Goal: Complete application form

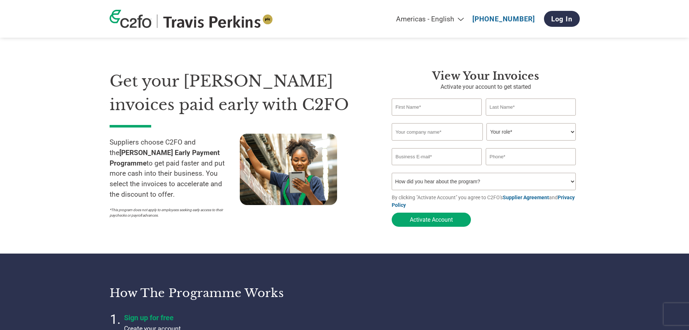
select select "en-[GEOGRAPHIC_DATA]"
click at [414, 109] on input "text" at bounding box center [437, 106] width 90 height 17
click at [412, 110] on input "text" at bounding box center [437, 106] width 90 height 17
type input "[PERSON_NAME]"
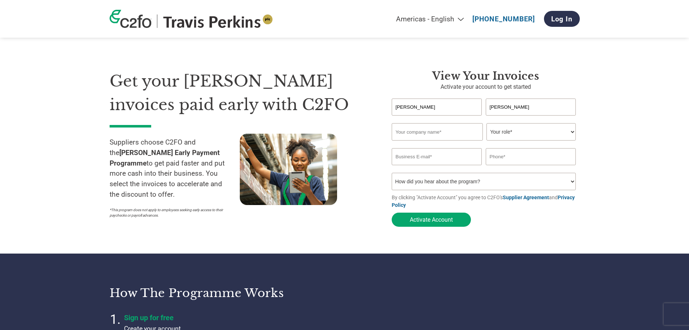
click at [426, 134] on input "text" at bounding box center [437, 131] width 91 height 17
type input "FREIGHT TRANSPORT ASSOCIATION LIMITED TA Logistics UK"
click at [457, 134] on input "FREIGHT TRANSPORT ASSOCIATION LIMITED TA Logistics UK" at bounding box center [437, 131] width 91 height 17
click at [472, 131] on input "FREIGHT TRANSPORT ASSOCIATION LIMITED TA Logistics UK" at bounding box center [437, 131] width 91 height 17
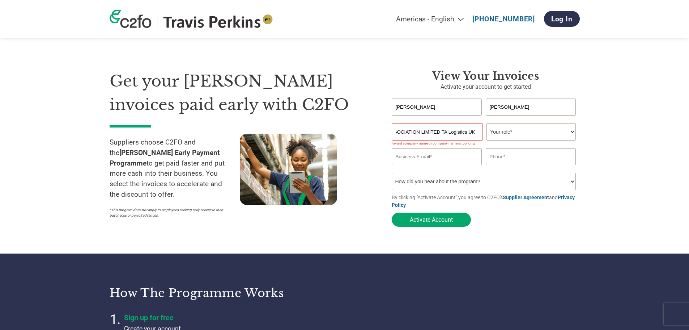
click at [571, 129] on select "Your role* CFO Controller Credit Manager Finance Director Treasurer CEO Preside…" at bounding box center [531, 131] width 89 height 17
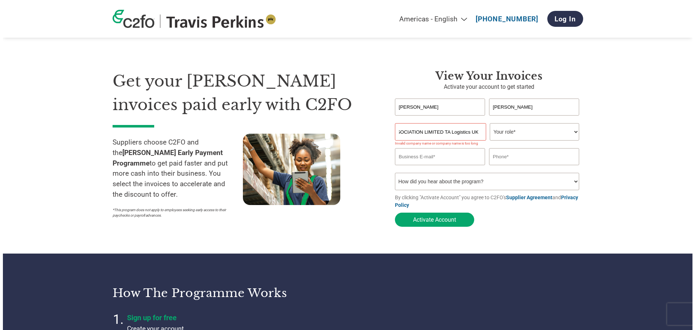
scroll to position [0, 0]
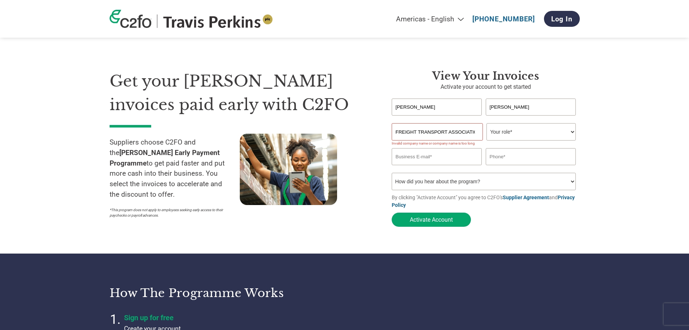
select select "CREDIT_MANAGER"
click at [487, 124] on select "Your role* CFO Controller Credit Manager Finance Director Treasurer CEO Preside…" at bounding box center [531, 131] width 89 height 17
click at [408, 159] on input "email" at bounding box center [437, 156] width 90 height 17
click at [452, 158] on input "[EMAIL_ADDRESS][DOMAIN_NAME]" at bounding box center [437, 156] width 90 height 17
click at [469, 161] on input "[EMAIL_ADDRESS][DOMAIN_NAME]" at bounding box center [437, 156] width 90 height 17
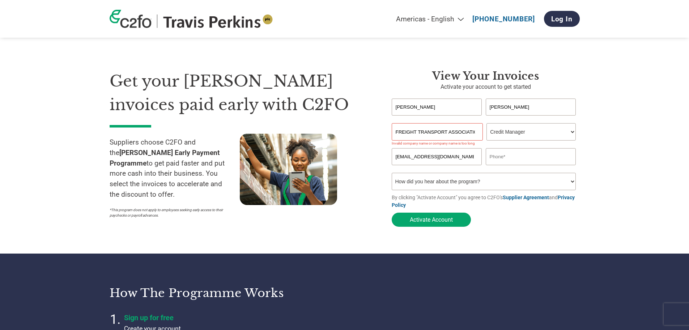
drag, startPoint x: 466, startPoint y: 160, endPoint x: 375, endPoint y: 166, distance: 90.7
click at [375, 166] on div "Get your [PERSON_NAME] invoices paid early with C2FO Suppliers choose C2FO and …" at bounding box center [345, 136] width 470 height 190
type input "[EMAIL_ADDRESS][DOMAIN_NAME]"
click at [529, 154] on input "text" at bounding box center [531, 156] width 90 height 17
type input "01892 552217"
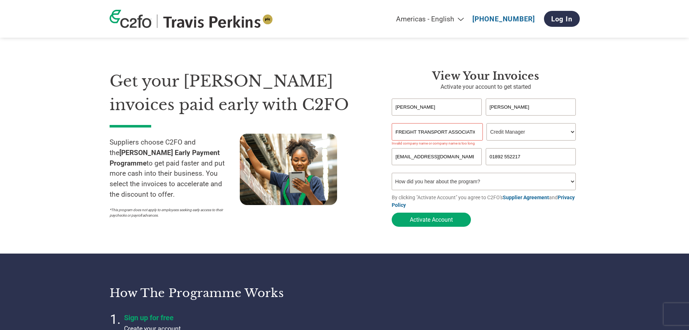
click at [504, 182] on select "How did you hear about the program? Received a letter Email Social Media Online…" at bounding box center [484, 181] width 185 height 17
select select "Email"
click at [392, 175] on select "How did you hear about the program? Received a letter Email Social Media Online…" at bounding box center [484, 181] width 185 height 17
click at [466, 134] on input "FREIGHT TRANSPORT ASSOCIATION LIMITED TA Logistics UK" at bounding box center [437, 131] width 91 height 17
click at [474, 131] on input "FREIGHT TRANSPORT ASSOCIATION LIMITED TA Logistics UK" at bounding box center [437, 131] width 91 height 17
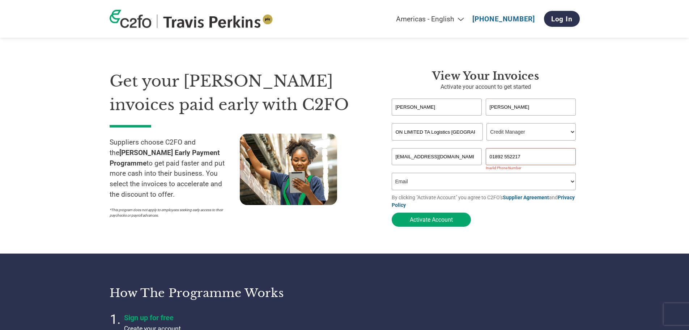
drag, startPoint x: 431, startPoint y: 132, endPoint x: 307, endPoint y: 145, distance: 125.1
click at [307, 145] on div "Get your [PERSON_NAME] invoices paid early with C2FO Suppliers choose C2FO and …" at bounding box center [345, 136] width 470 height 190
type input "Logistics UK"
click at [592, 127] on section "Get your [PERSON_NAME] invoices paid early with C2FO Suppliers choose C2FO and …" at bounding box center [344, 141] width 689 height 224
drag, startPoint x: 505, startPoint y: 158, endPoint x: 514, endPoint y: 166, distance: 11.5
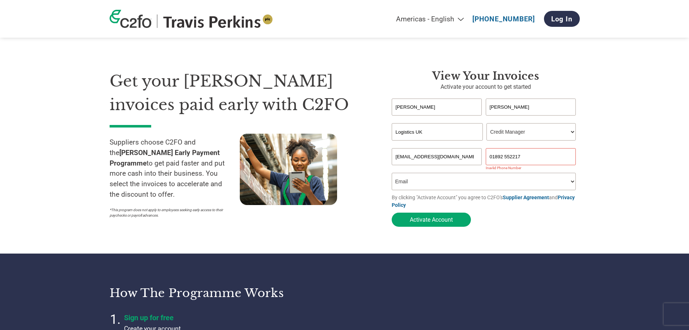
click at [505, 158] on input "01892 552217" at bounding box center [531, 156] width 90 height 17
type input "01892552217"
click at [603, 202] on section "Get your [PERSON_NAME] invoices paid early with C2FO Suppliers choose C2FO and …" at bounding box center [344, 141] width 689 height 224
click at [443, 218] on button "Activate Account" at bounding box center [431, 219] width 79 height 14
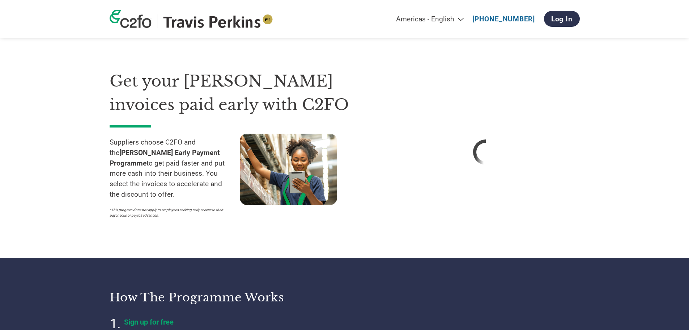
select select "en-[GEOGRAPHIC_DATA]"
